Goal: Find specific page/section: Go to known website

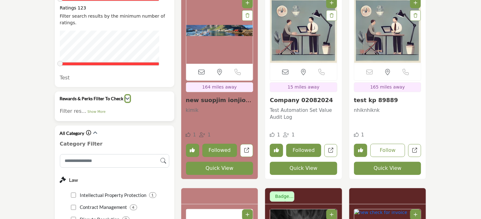
scroll to position [884, 0]
click at [126, 96] on icon "button" at bounding box center [127, 98] width 4 height 4
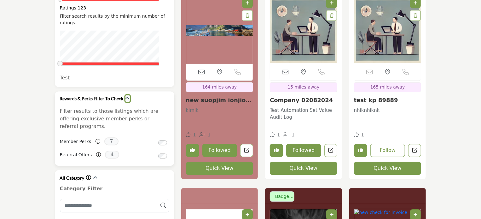
click at [126, 96] on icon "button" at bounding box center [127, 98] width 4 height 4
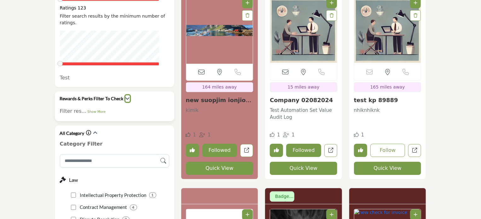
click at [126, 96] on icon "button" at bounding box center [127, 98] width 4 height 4
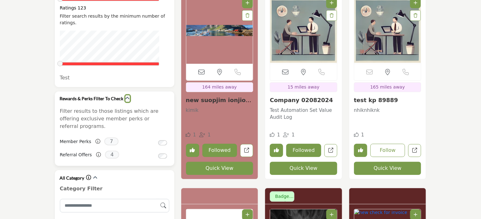
click at [126, 96] on icon "button" at bounding box center [127, 98] width 4 height 4
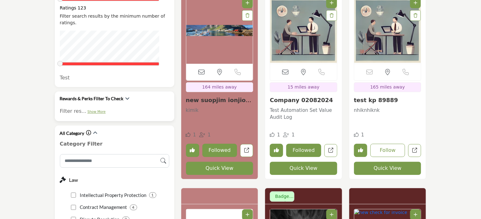
click at [96, 110] on link "Show More" at bounding box center [96, 112] width 18 height 4
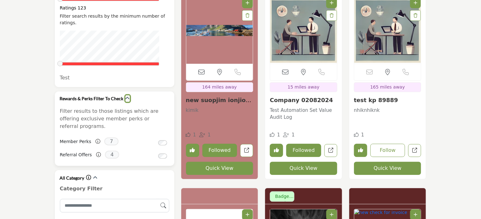
click at [126, 96] on icon "button" at bounding box center [127, 98] width 4 height 4
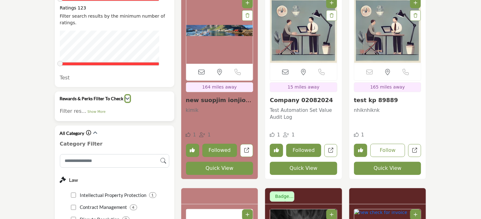
click at [126, 96] on icon "button" at bounding box center [127, 98] width 4 height 4
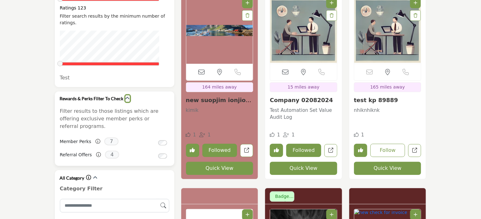
click at [127, 96] on icon "button" at bounding box center [127, 98] width 4 height 4
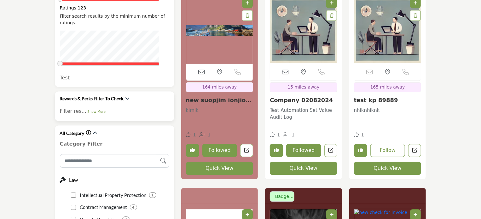
click at [122, 107] on p "Filter res... Show More" at bounding box center [114, 111] width 109 height 8
click at [125, 96] on icon "button" at bounding box center [127, 98] width 4 height 4
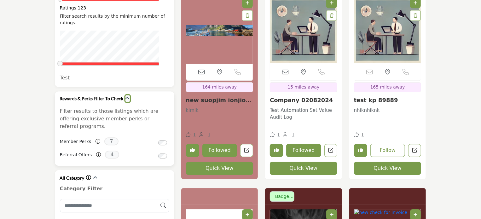
click at [125, 96] on icon "button" at bounding box center [127, 98] width 4 height 4
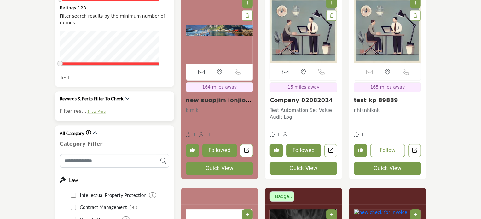
click at [96, 110] on link "Show More" at bounding box center [96, 112] width 18 height 4
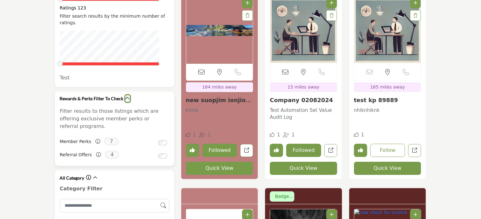
click at [127, 96] on icon "button" at bounding box center [127, 98] width 4 height 4
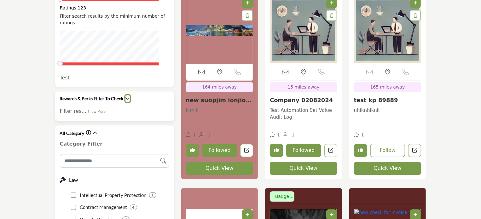
click at [125, 96] on icon "button" at bounding box center [127, 98] width 4 height 4
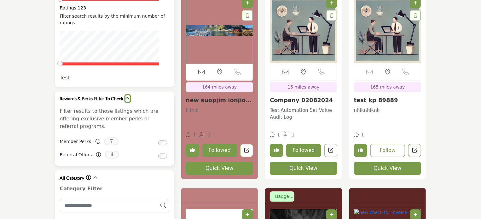
click at [126, 96] on icon "button" at bounding box center [127, 98] width 4 height 4
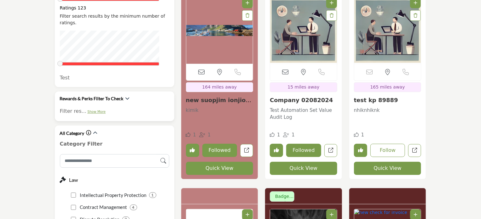
click at [90, 110] on link "Show More" at bounding box center [96, 112] width 18 height 4
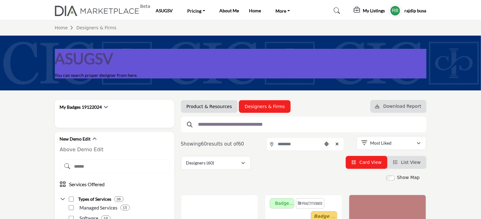
scroll to position [0, 0]
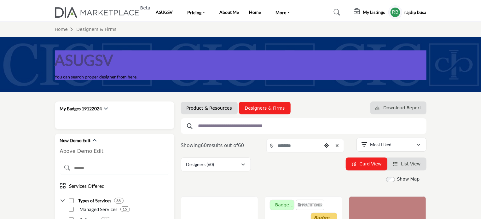
click at [423, 13] on h5 "rajdip busa" at bounding box center [416, 12] width 22 height 6
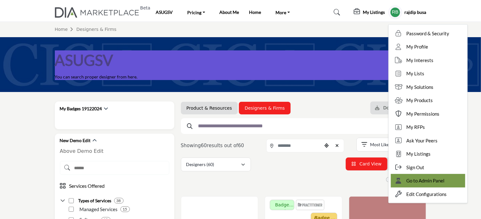
click at [429, 182] on span "Go to Admin Panel" at bounding box center [426, 180] width 38 height 7
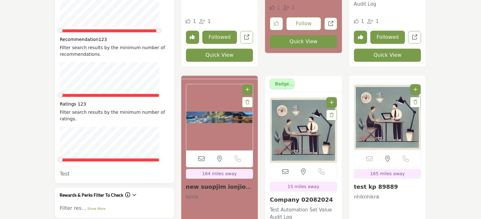
scroll to position [851, 0]
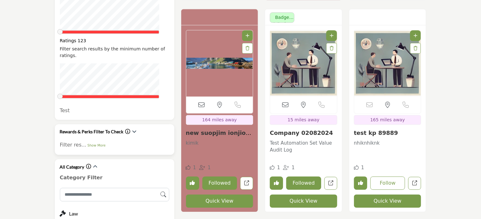
click at [127, 129] on icon "Information about Rewards & Perks Filter To Check" at bounding box center [127, 131] width 5 height 5
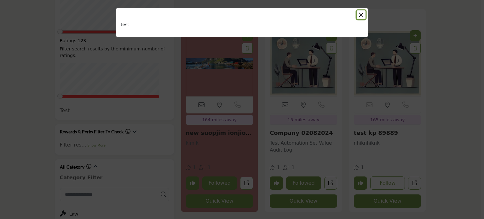
click at [362, 14] on button "Close" at bounding box center [361, 14] width 9 height 9
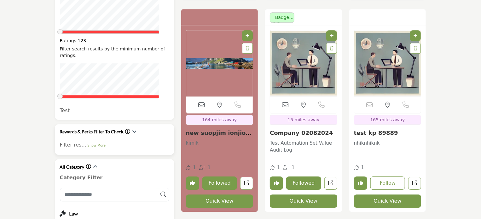
click at [127, 129] on icon "Information about Rewards & Perks Filter To Check" at bounding box center [127, 131] width 5 height 5
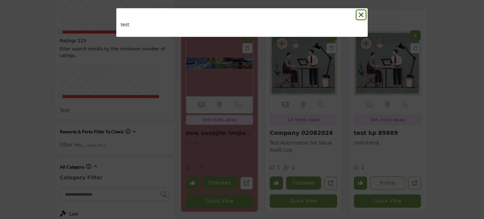
drag, startPoint x: 359, startPoint y: 12, endPoint x: 364, endPoint y: 13, distance: 5.4
click at [359, 12] on button "Close" at bounding box center [361, 14] width 9 height 9
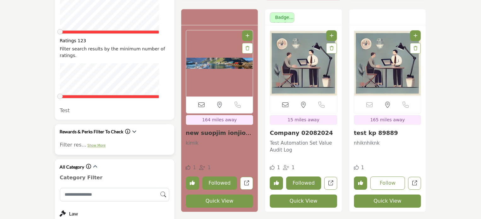
click at [93, 143] on link "Show More" at bounding box center [96, 145] width 18 height 4
